Goal: Task Accomplishment & Management: Manage account settings

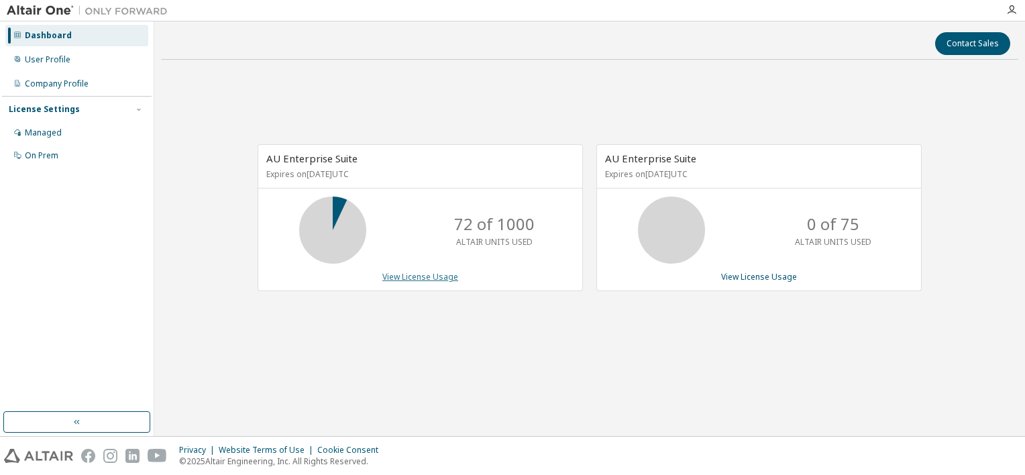
click at [433, 274] on link "View License Usage" at bounding box center [420, 276] width 76 height 11
click at [1012, 8] on icon "button" at bounding box center [1011, 10] width 11 height 11
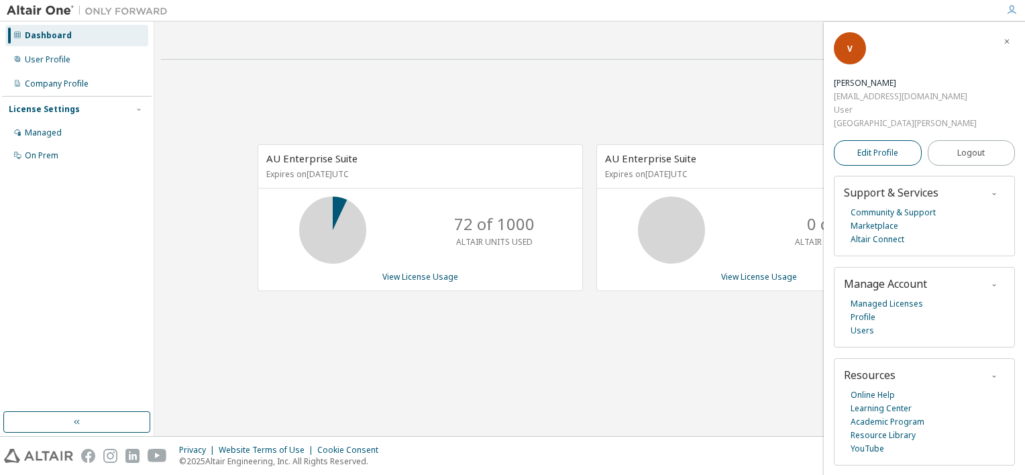
click at [902, 146] on link "Edit Profile" at bounding box center [878, 152] width 88 height 25
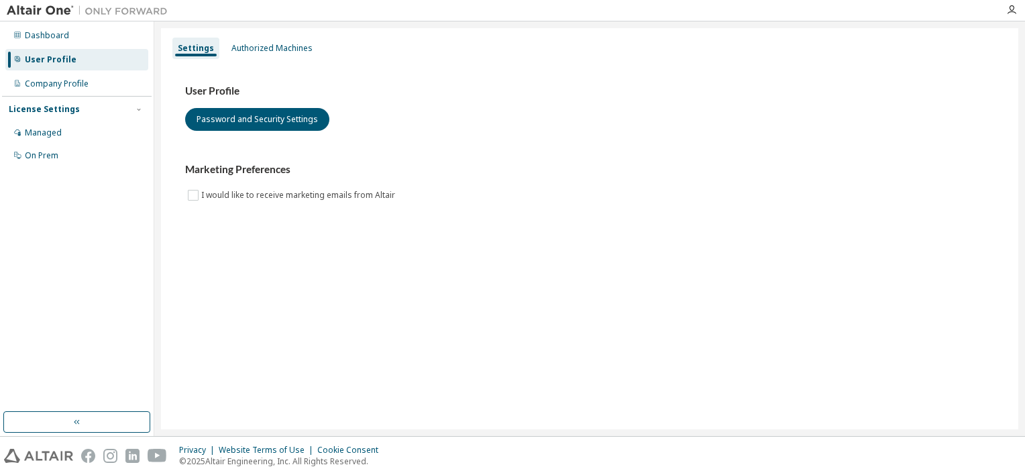
drag, startPoint x: 284, startPoint y: 44, endPoint x: 289, endPoint y: 34, distance: 12.0
click at [287, 36] on div "Settings Authorized Machines" at bounding box center [589, 48] width 841 height 24
drag, startPoint x: 289, startPoint y: 34, endPoint x: 275, endPoint y: 53, distance: 24.0
click at [275, 53] on div "Authorized Machines" at bounding box center [271, 48] width 81 height 11
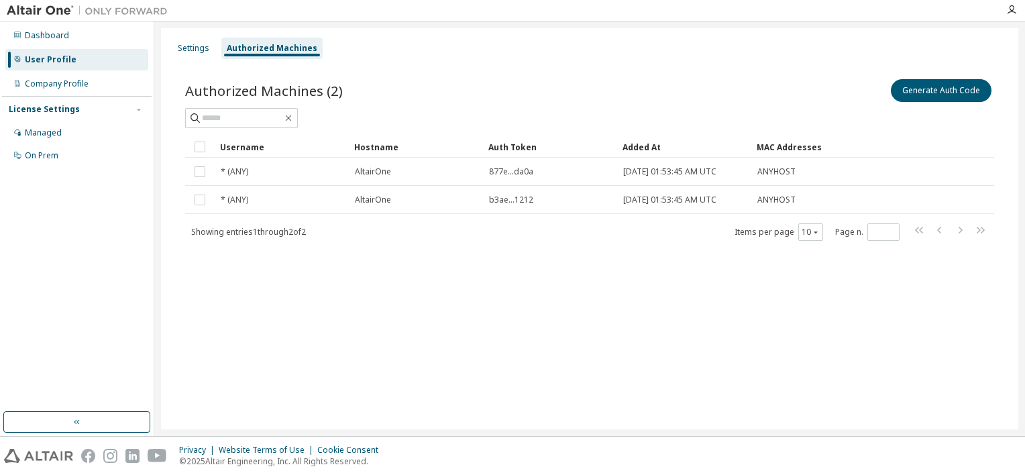
drag, startPoint x: 228, startPoint y: 174, endPoint x: 177, endPoint y: 330, distance: 163.8
click at [177, 332] on div "Settings Authorized Machines Authorized Machines (2) Generate Auth Code Clear L…" at bounding box center [589, 228] width 857 height 401
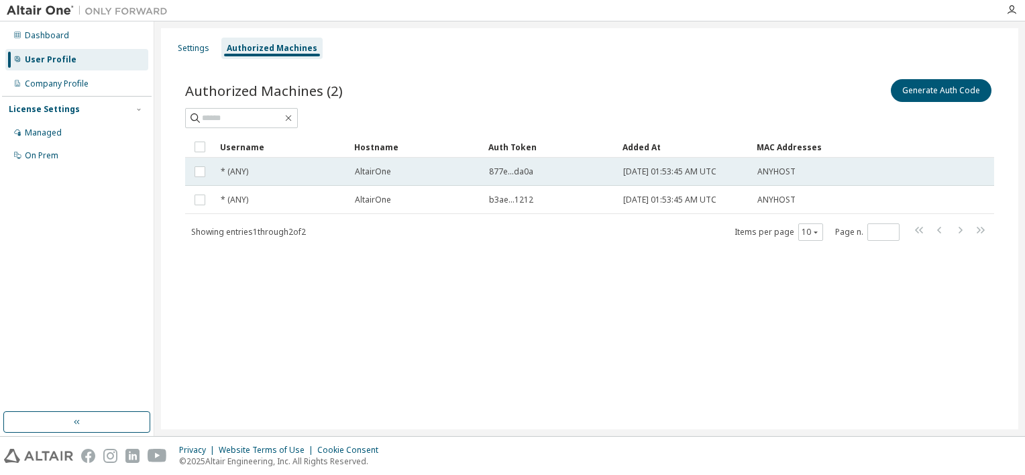
click at [761, 178] on td "ANYHOST" at bounding box center [804, 172] width 107 height 28
click at [836, 99] on button "Generate Auth Code" at bounding box center [840, 90] width 101 height 23
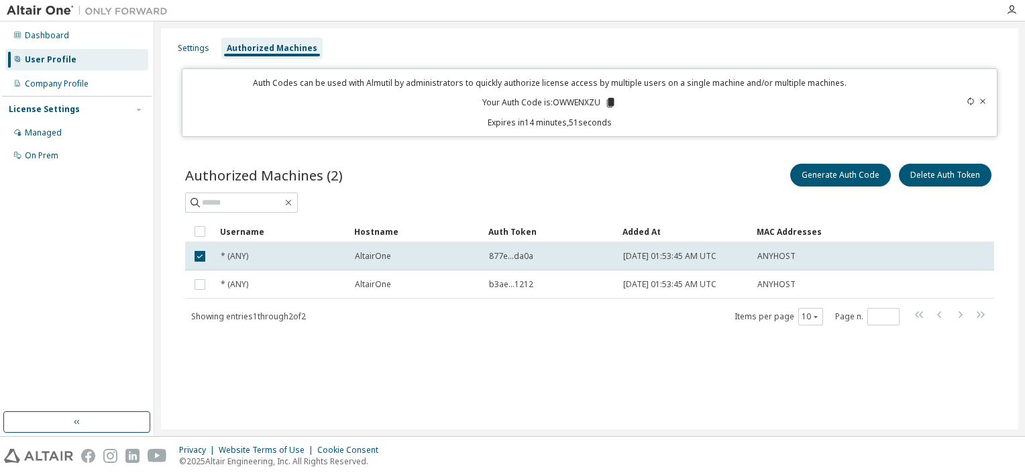
click at [984, 102] on icon at bounding box center [982, 101] width 5 height 5
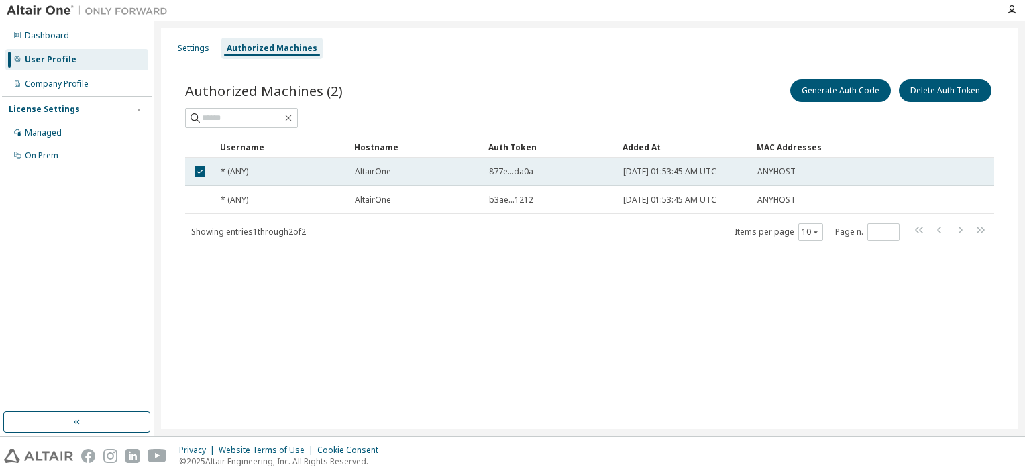
click at [293, 165] on td "* (ANY)" at bounding box center [282, 172] width 134 height 28
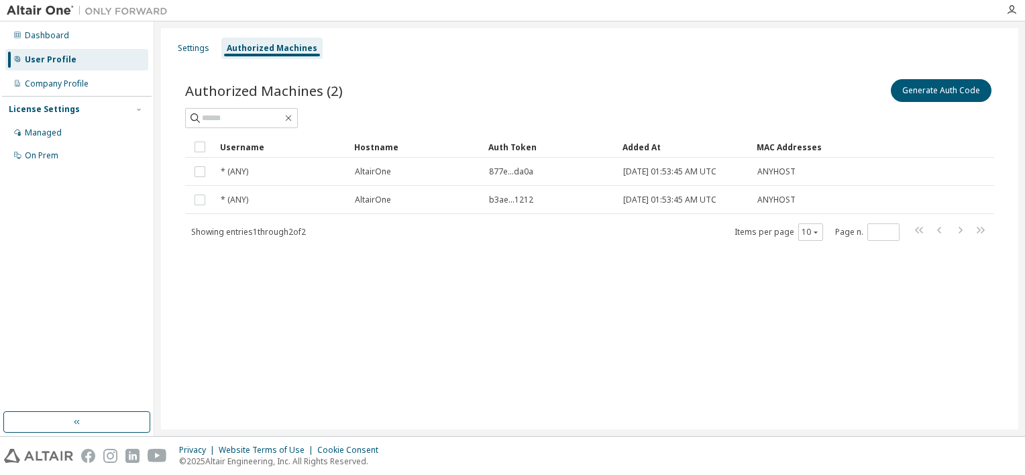
click at [415, 319] on div "Settings Authorized Machines Authorized Machines (2) Generate Auth Code Clear L…" at bounding box center [589, 228] width 857 height 401
drag, startPoint x: 293, startPoint y: 234, endPoint x: 314, endPoint y: 235, distance: 20.8
click at [306, 235] on span "Showing entries 1 through 2 of 2" at bounding box center [248, 231] width 115 height 11
click at [66, 27] on div "Dashboard" at bounding box center [76, 35] width 143 height 21
